Goal: Transaction & Acquisition: Download file/media

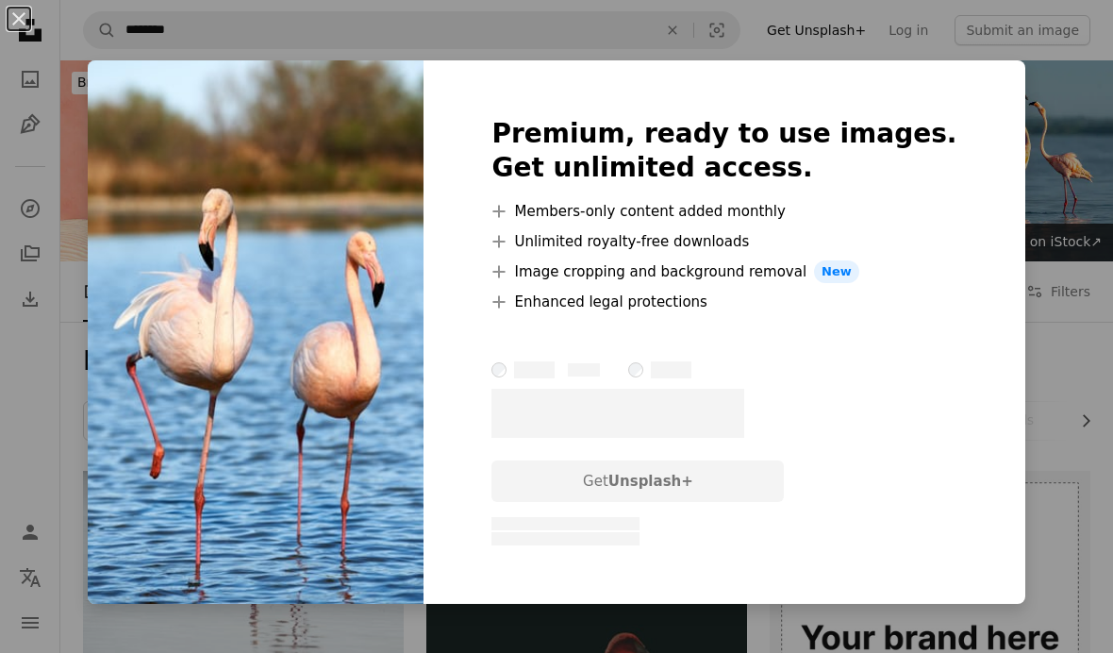
scroll to position [1016, 0]
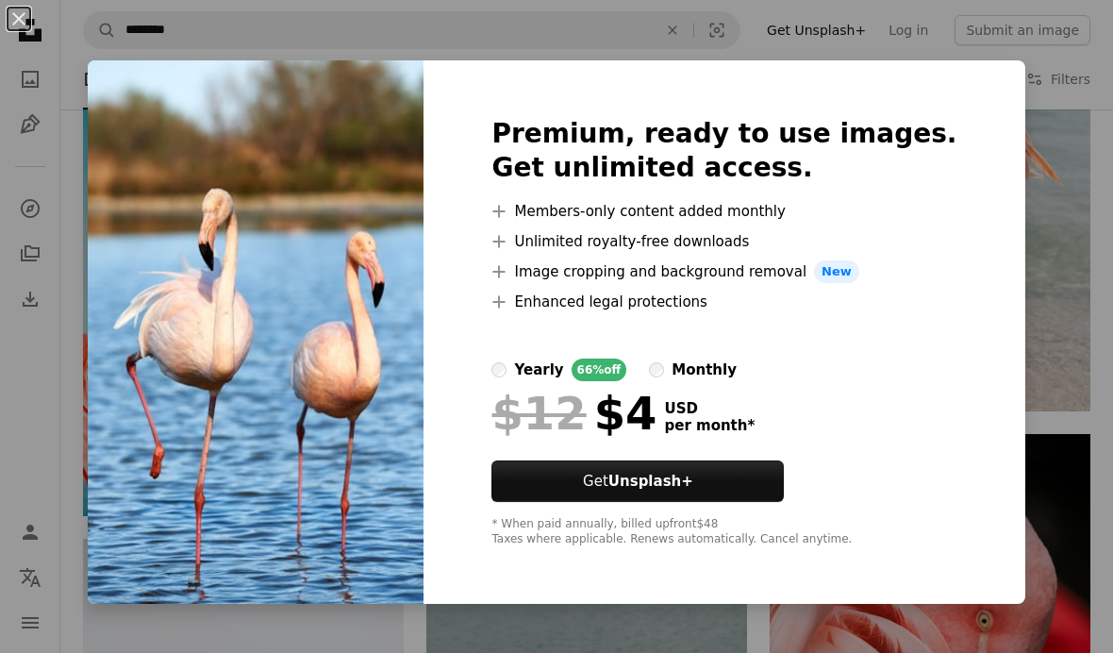
click at [1054, 337] on div "An X shape Premium, ready to use images. Get unlimited access. A plus sign Memb…" at bounding box center [556, 326] width 1113 height 653
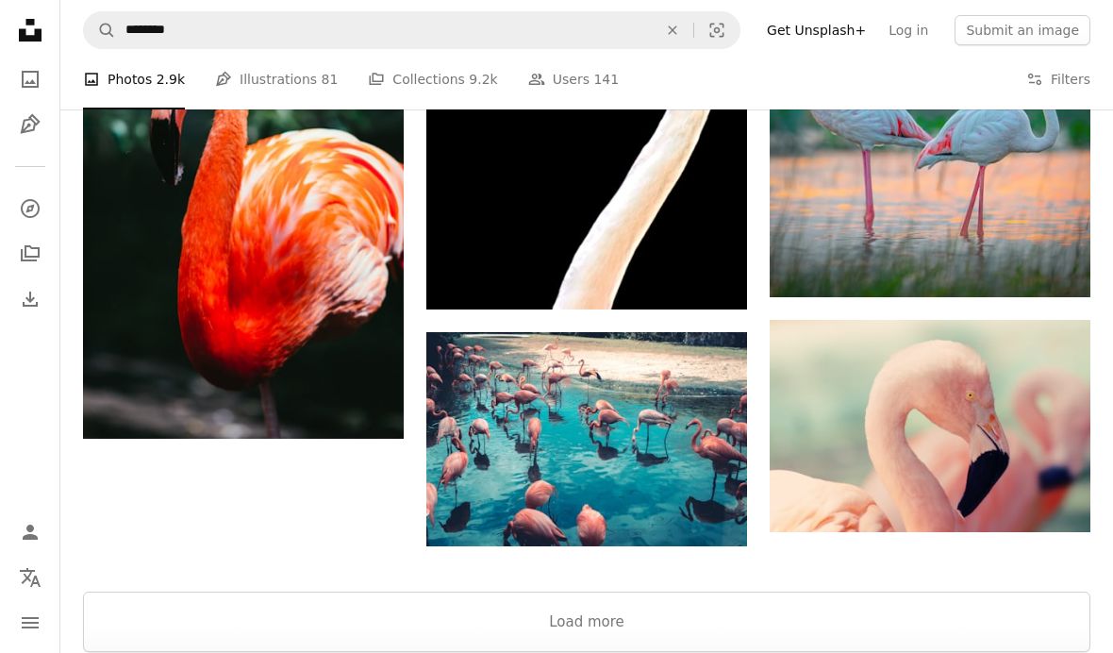
scroll to position [2954, 0]
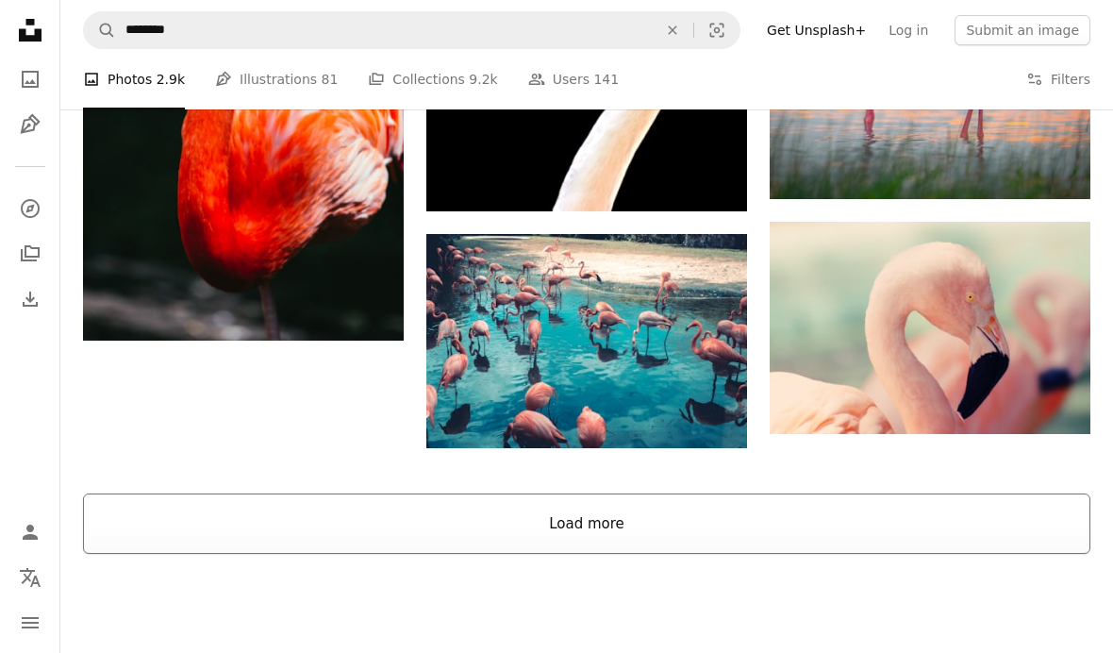
click at [777, 543] on button "Load more" at bounding box center [587, 523] width 1008 height 60
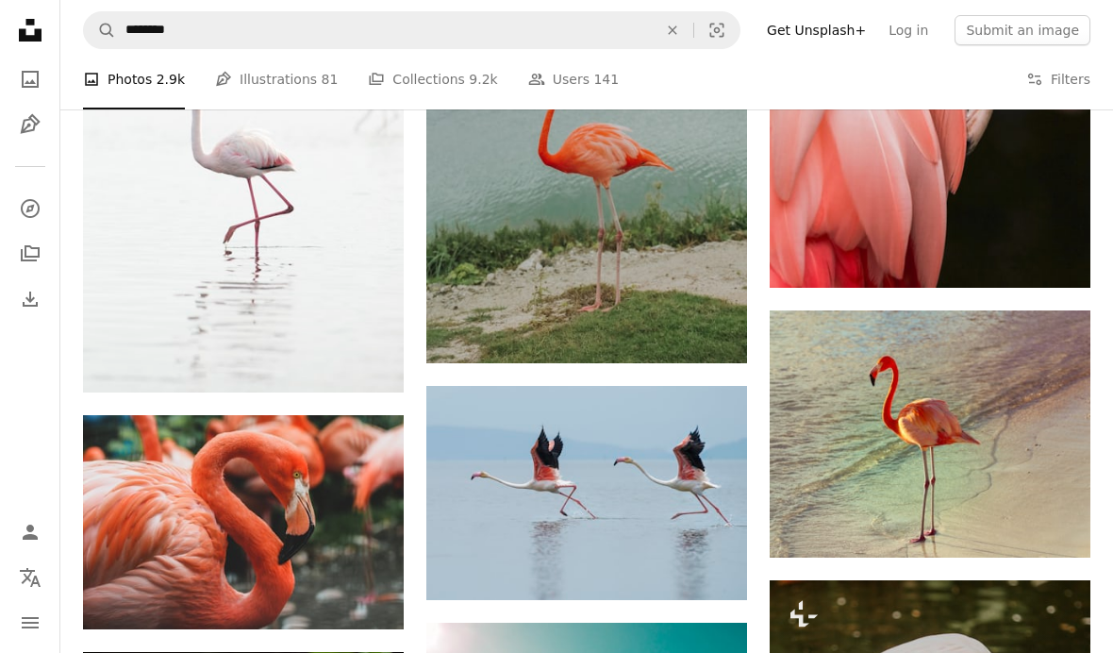
scroll to position [342, 0]
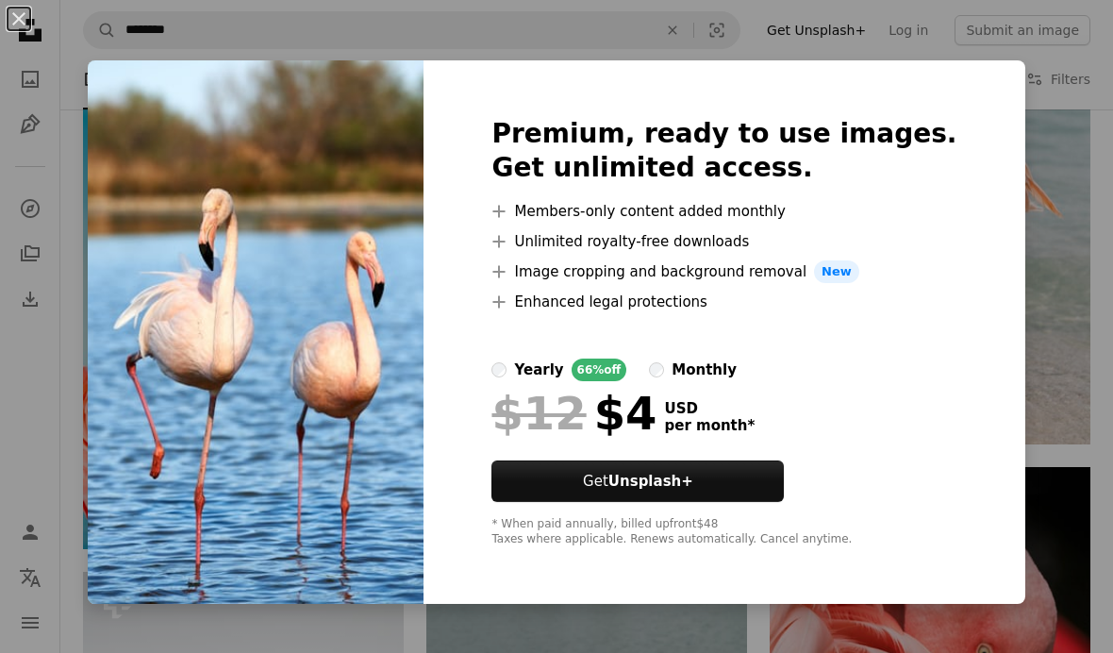
click at [1050, 208] on div "An X shape Premium, ready to use images. Get unlimited access. A plus sign Memb…" at bounding box center [556, 326] width 1113 height 653
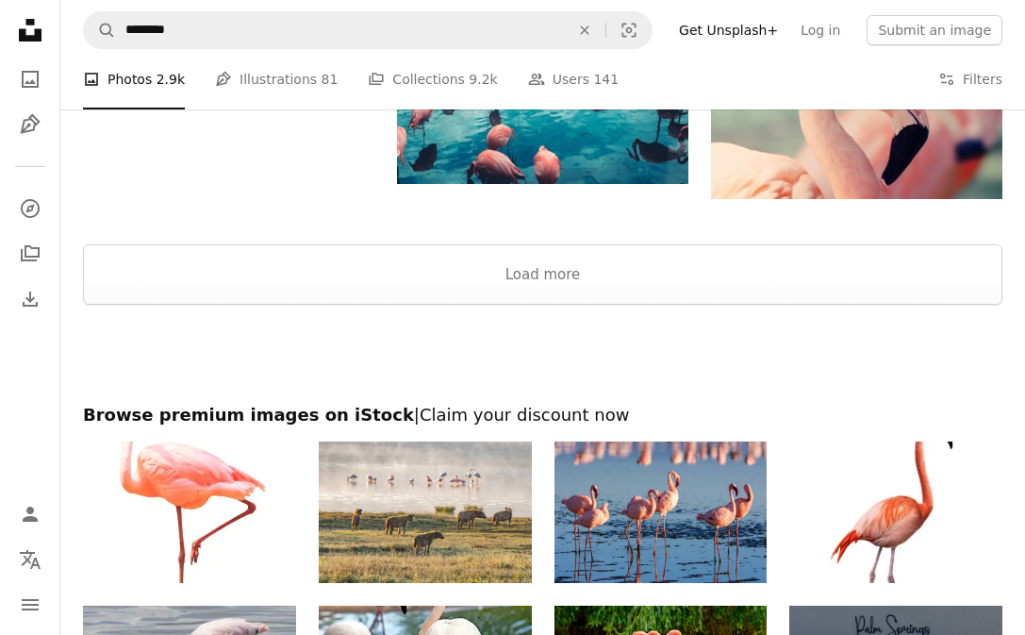
scroll to position [2974, 0]
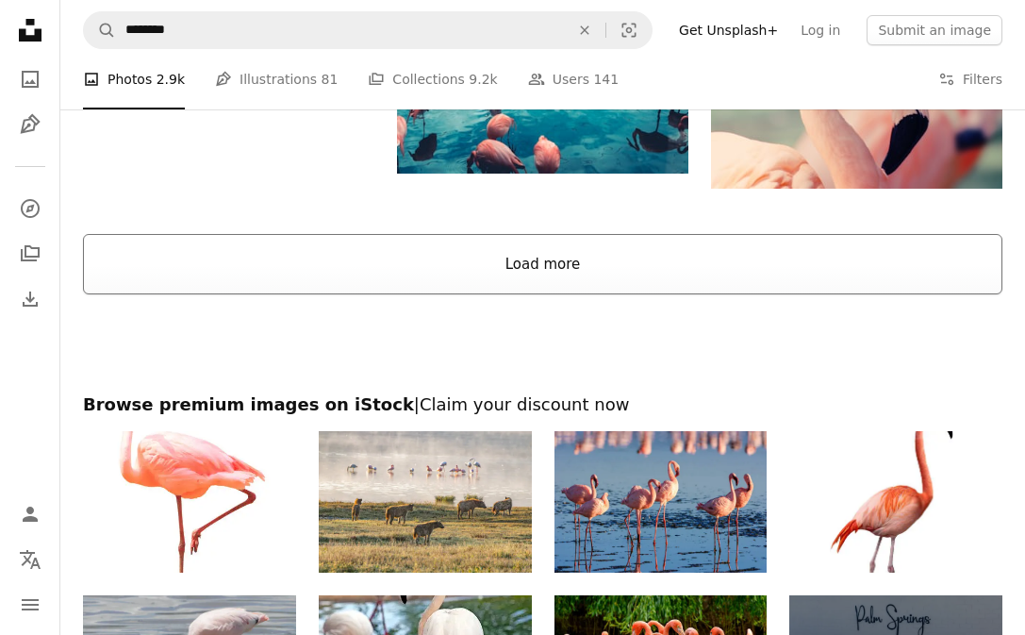
click at [748, 275] on button "Load more" at bounding box center [543, 264] width 920 height 60
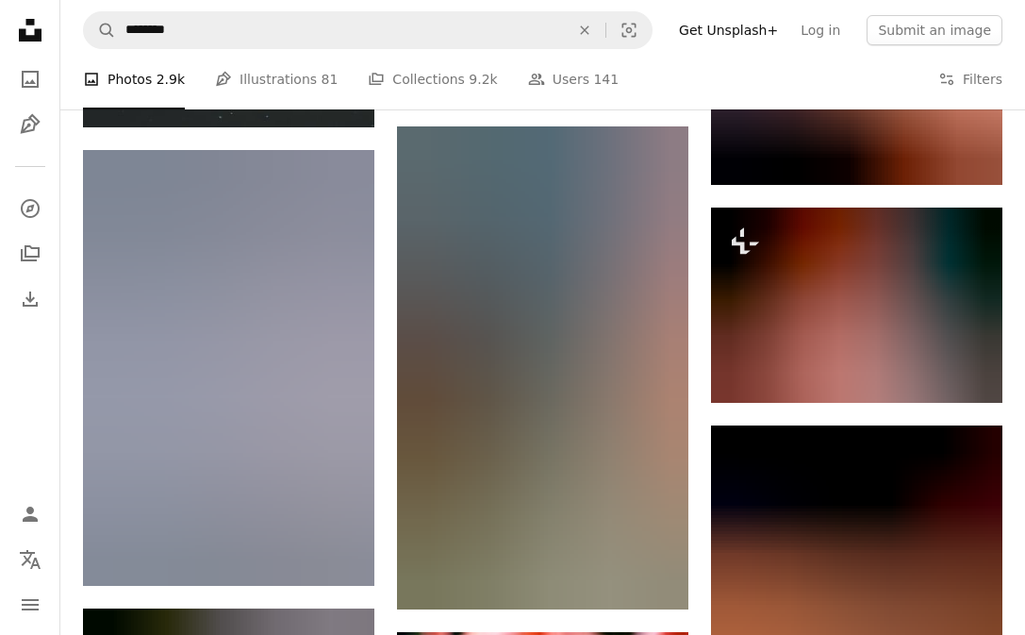
scroll to position [6419, 0]
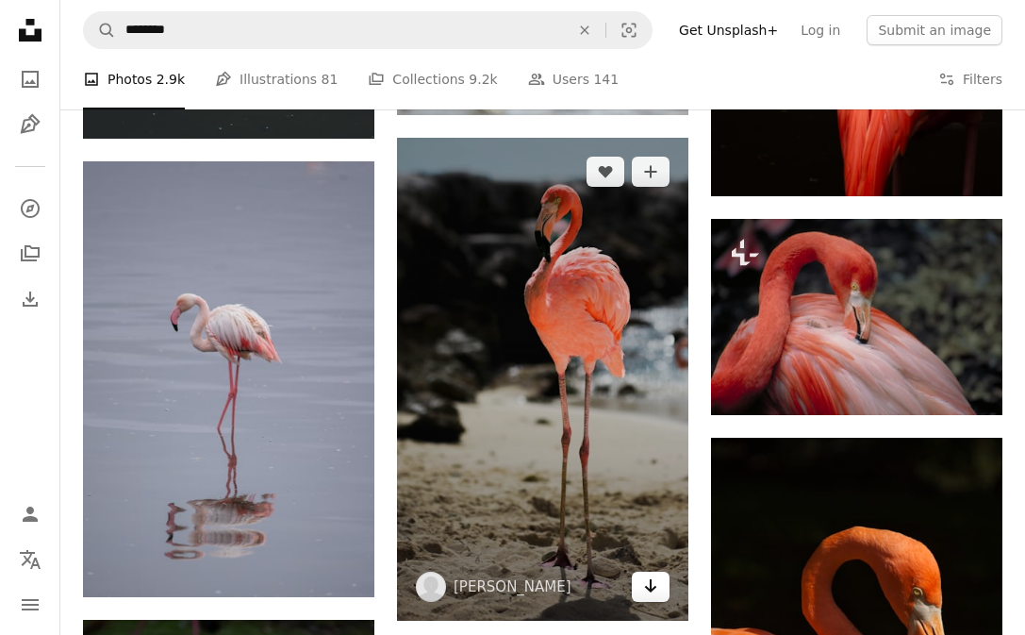
click at [645, 596] on link "Arrow pointing down" at bounding box center [651, 587] width 38 height 30
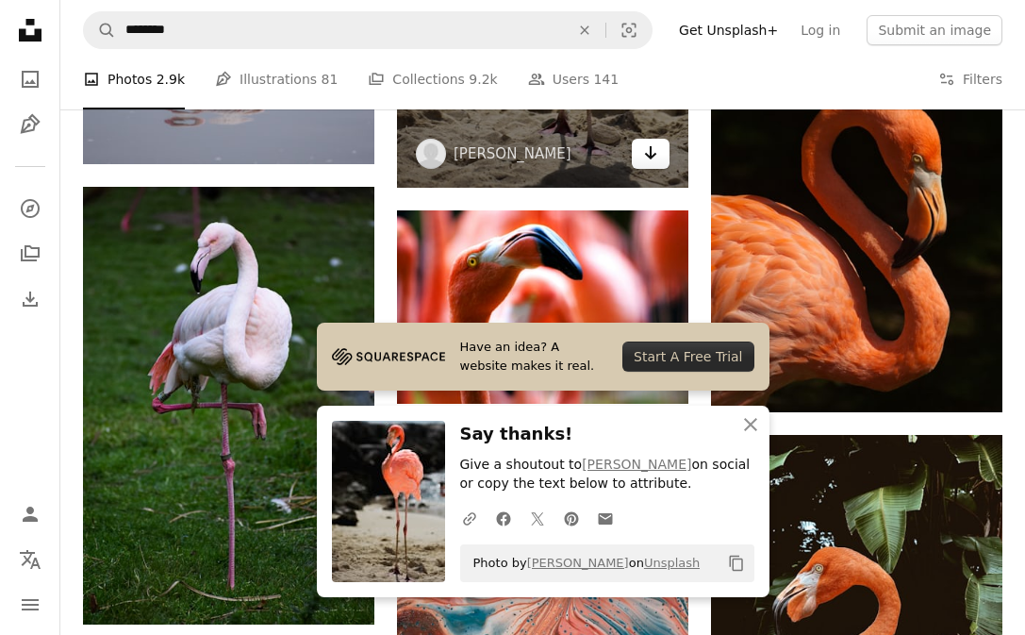
scroll to position [6856, 0]
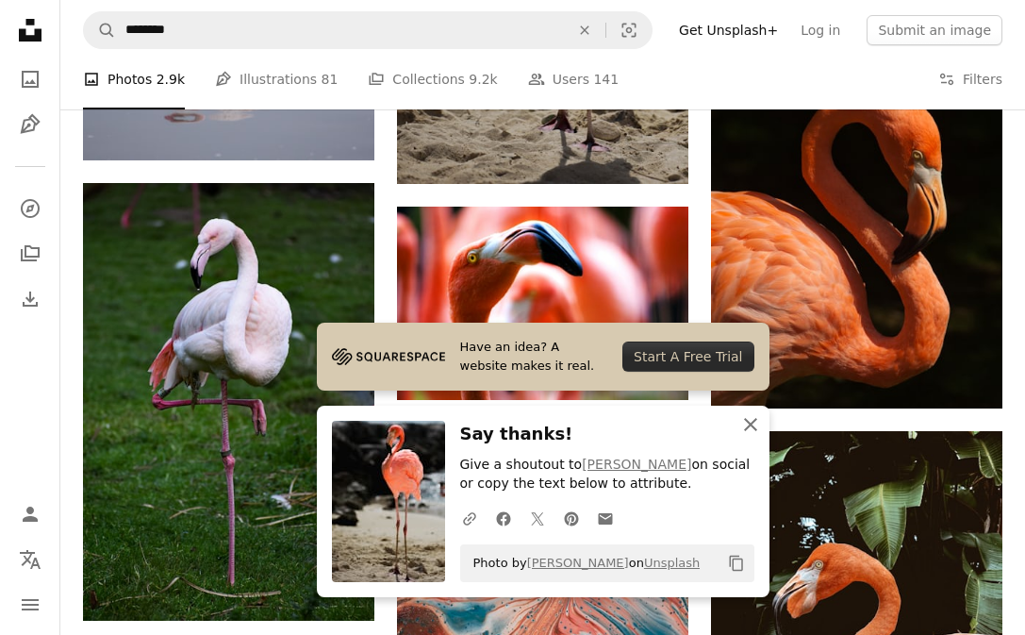
click at [744, 436] on icon "An X shape" at bounding box center [751, 424] width 23 height 23
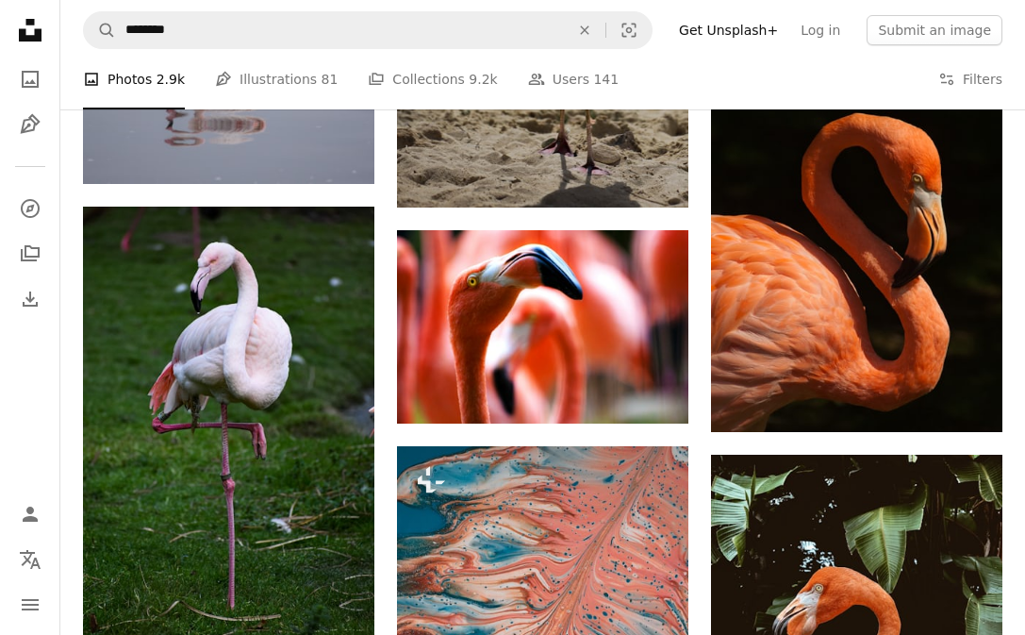
scroll to position [6831, 0]
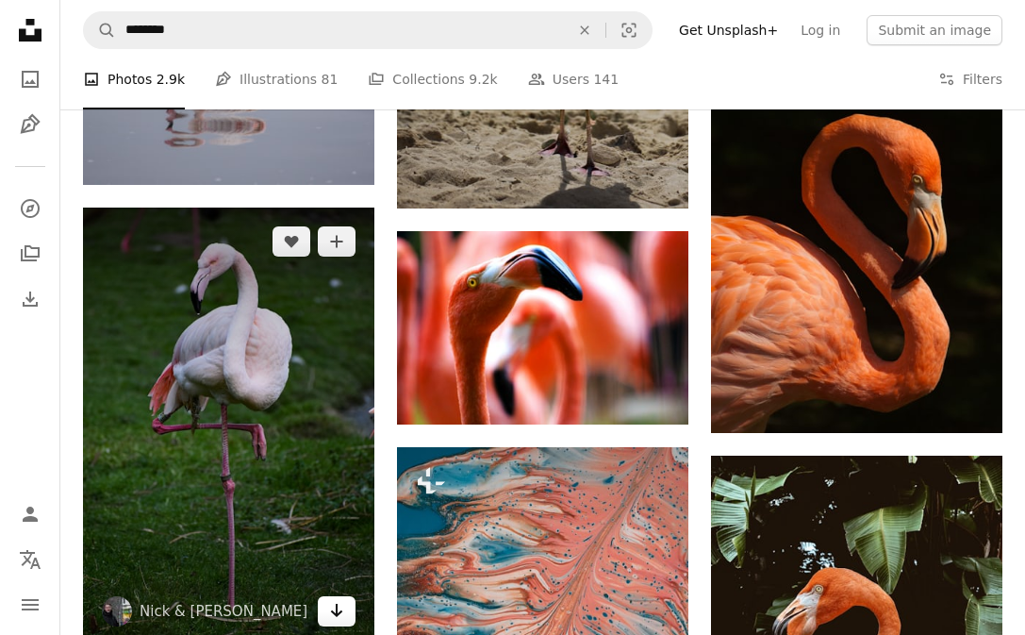
click at [340, 608] on icon "Download" at bounding box center [337, 610] width 12 height 13
click at [327, 603] on link "Arrow pointing down" at bounding box center [337, 611] width 38 height 30
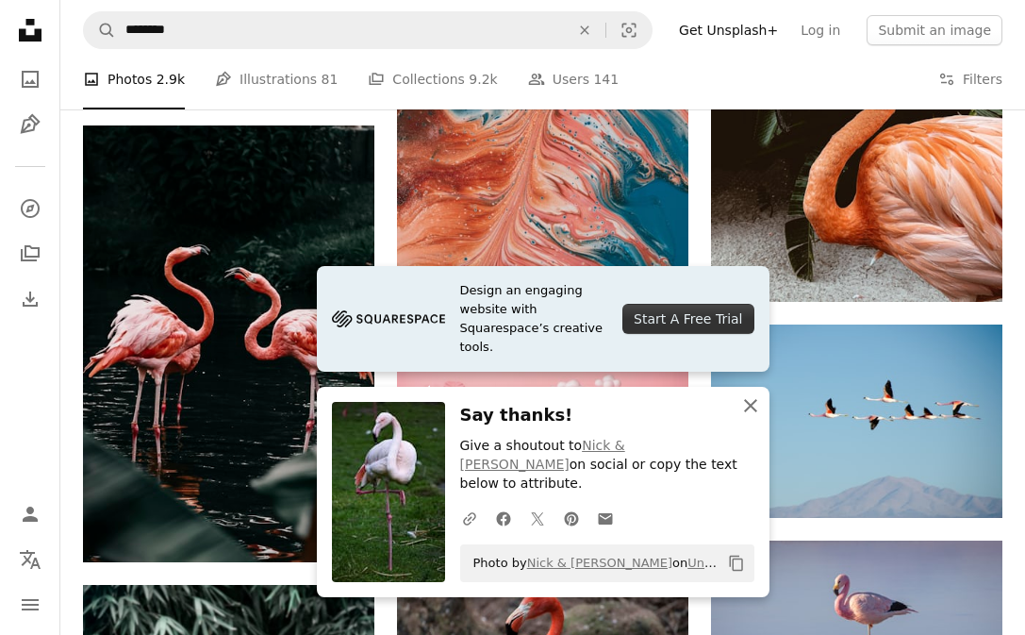
click at [747, 417] on icon "An X shape" at bounding box center [751, 405] width 23 height 23
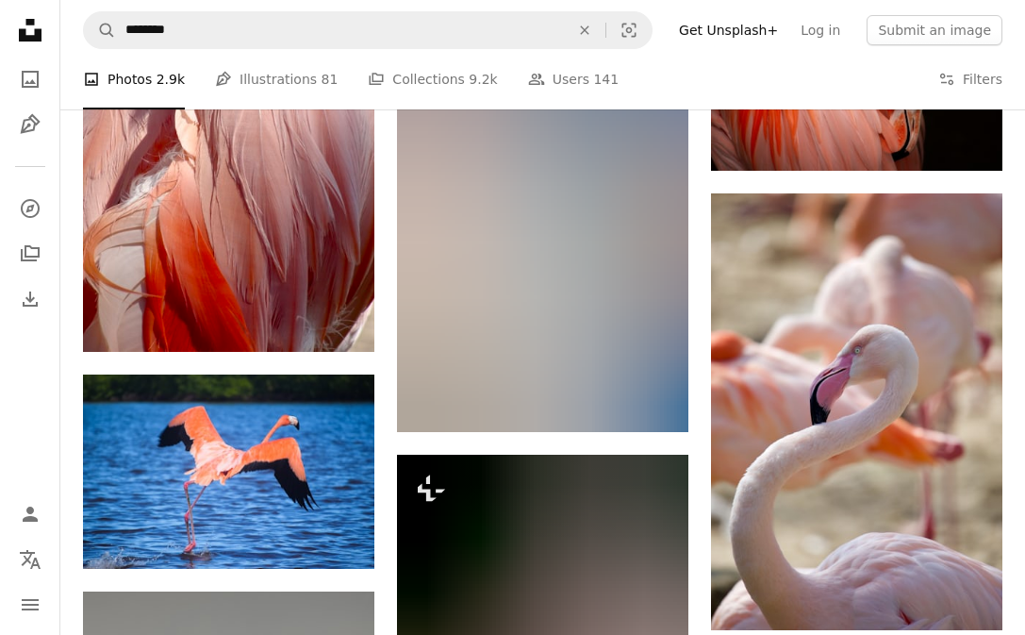
scroll to position [20011, 0]
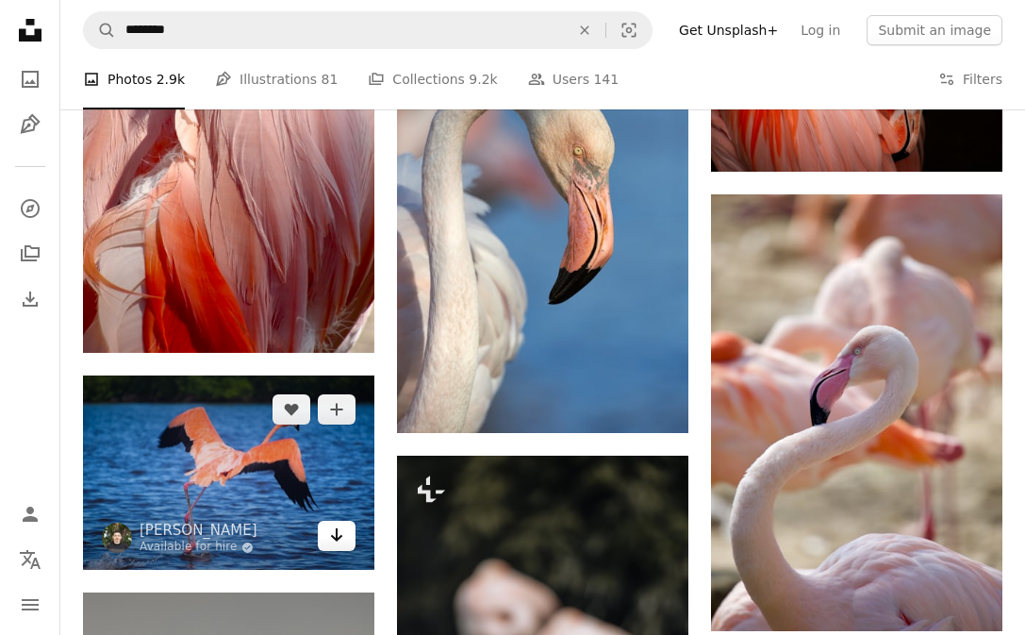
click at [332, 533] on icon "Download" at bounding box center [337, 534] width 12 height 13
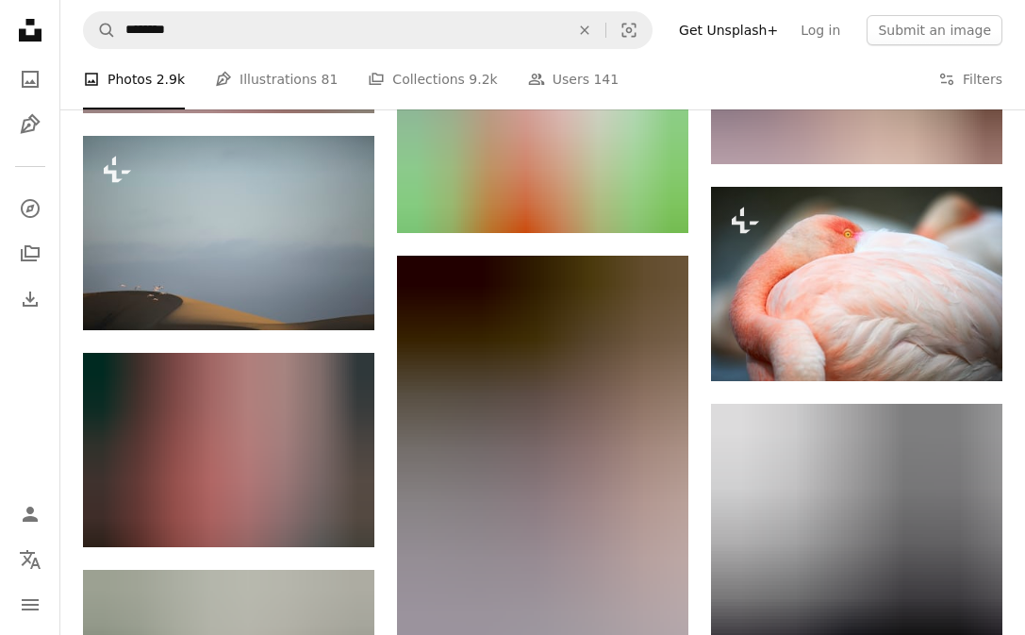
scroll to position [39571, 0]
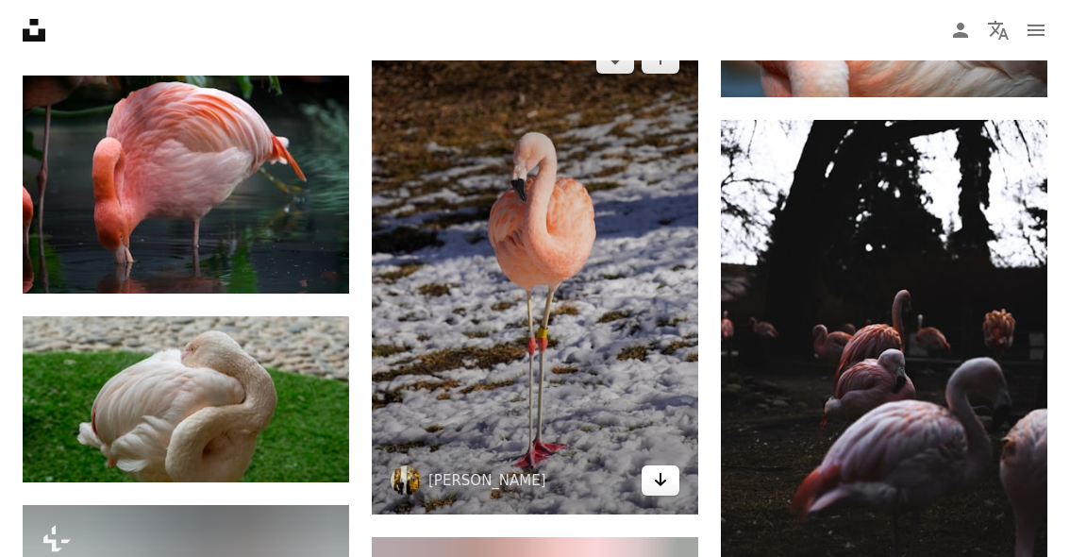
scroll to position [44386, 0]
